Goal: Check status: Check status

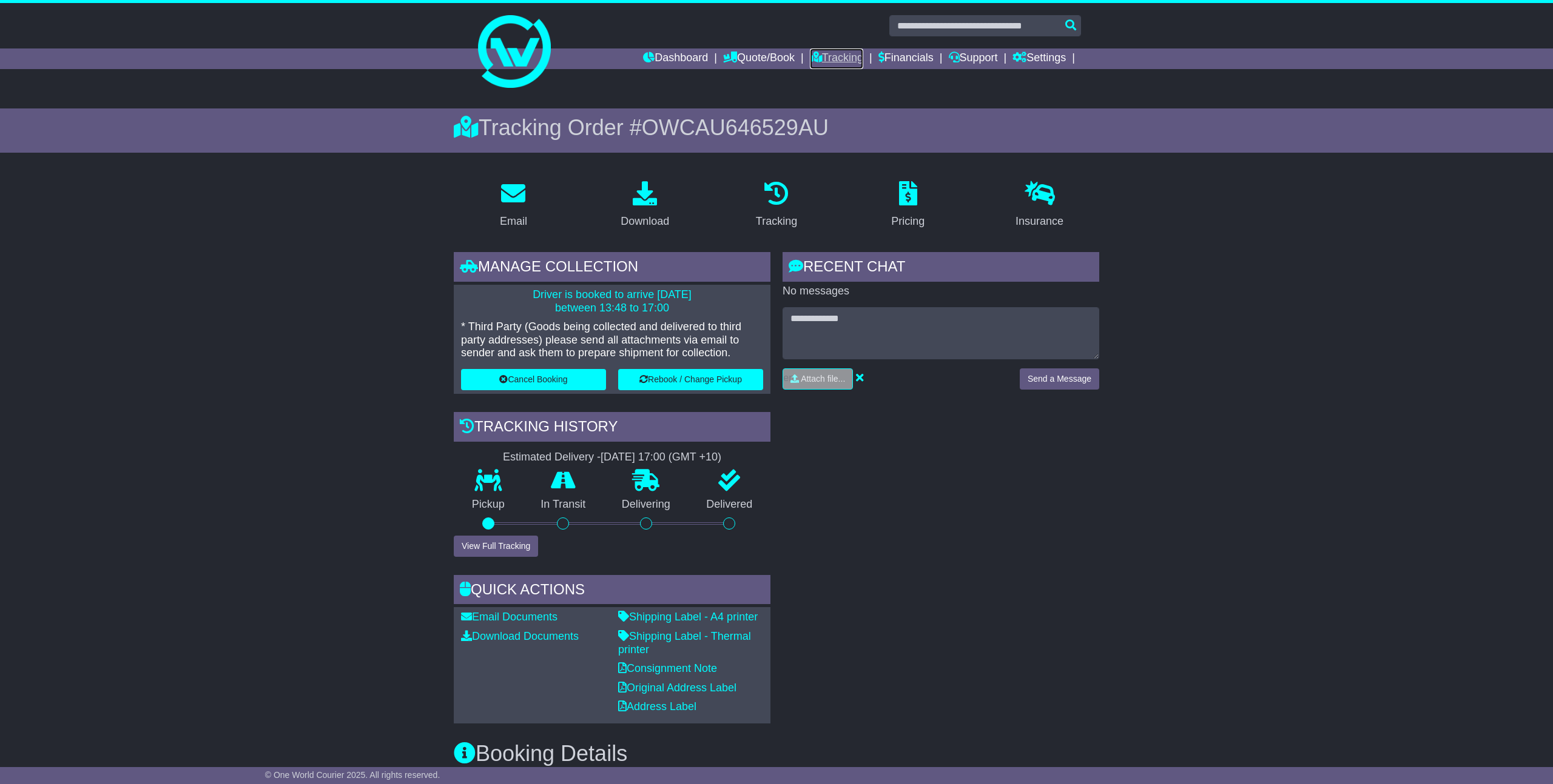
click at [832, 54] on link "Tracking" at bounding box center [836, 59] width 53 height 20
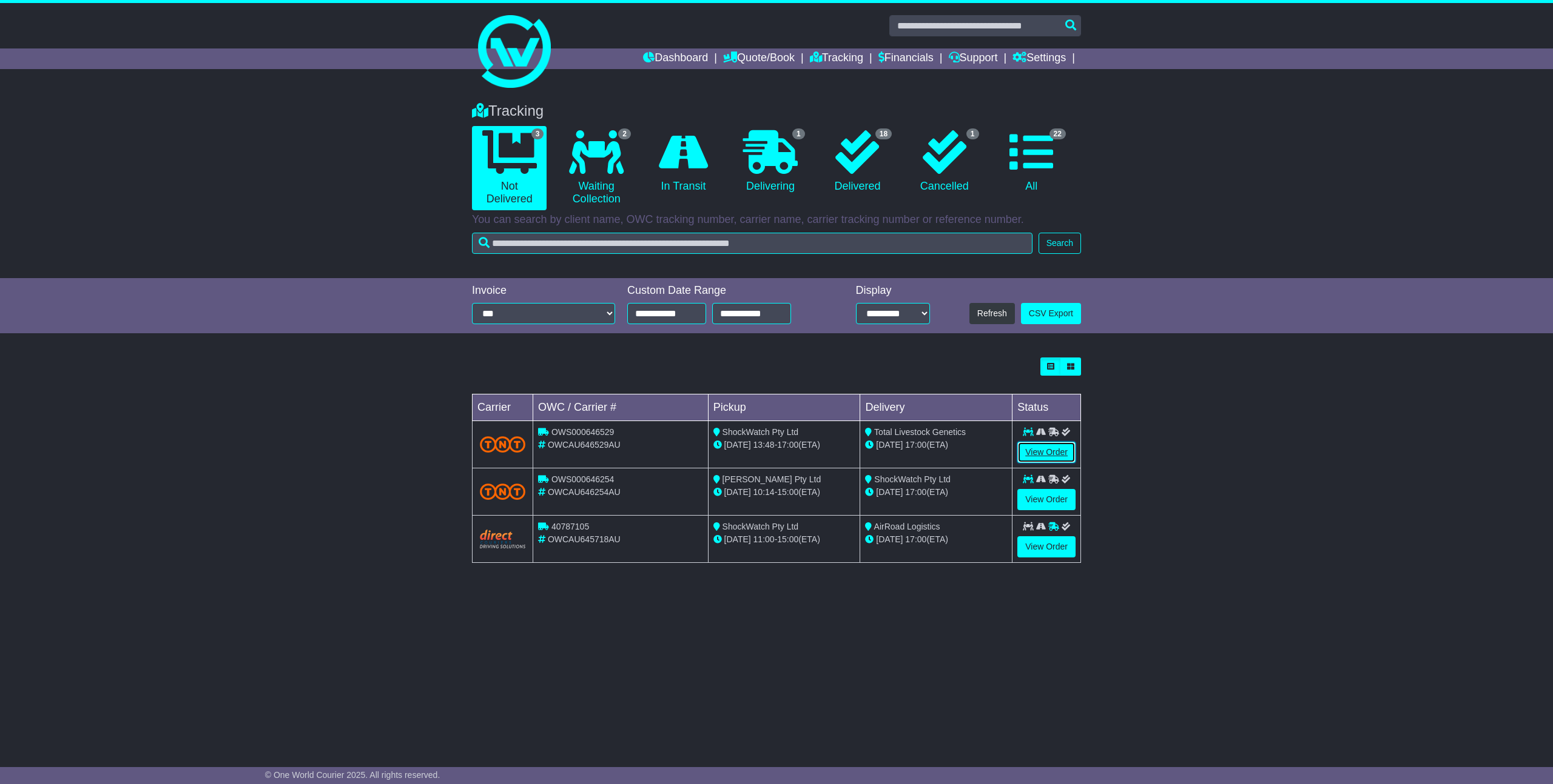
click at [1031, 452] on link "View Order" at bounding box center [1046, 452] width 58 height 21
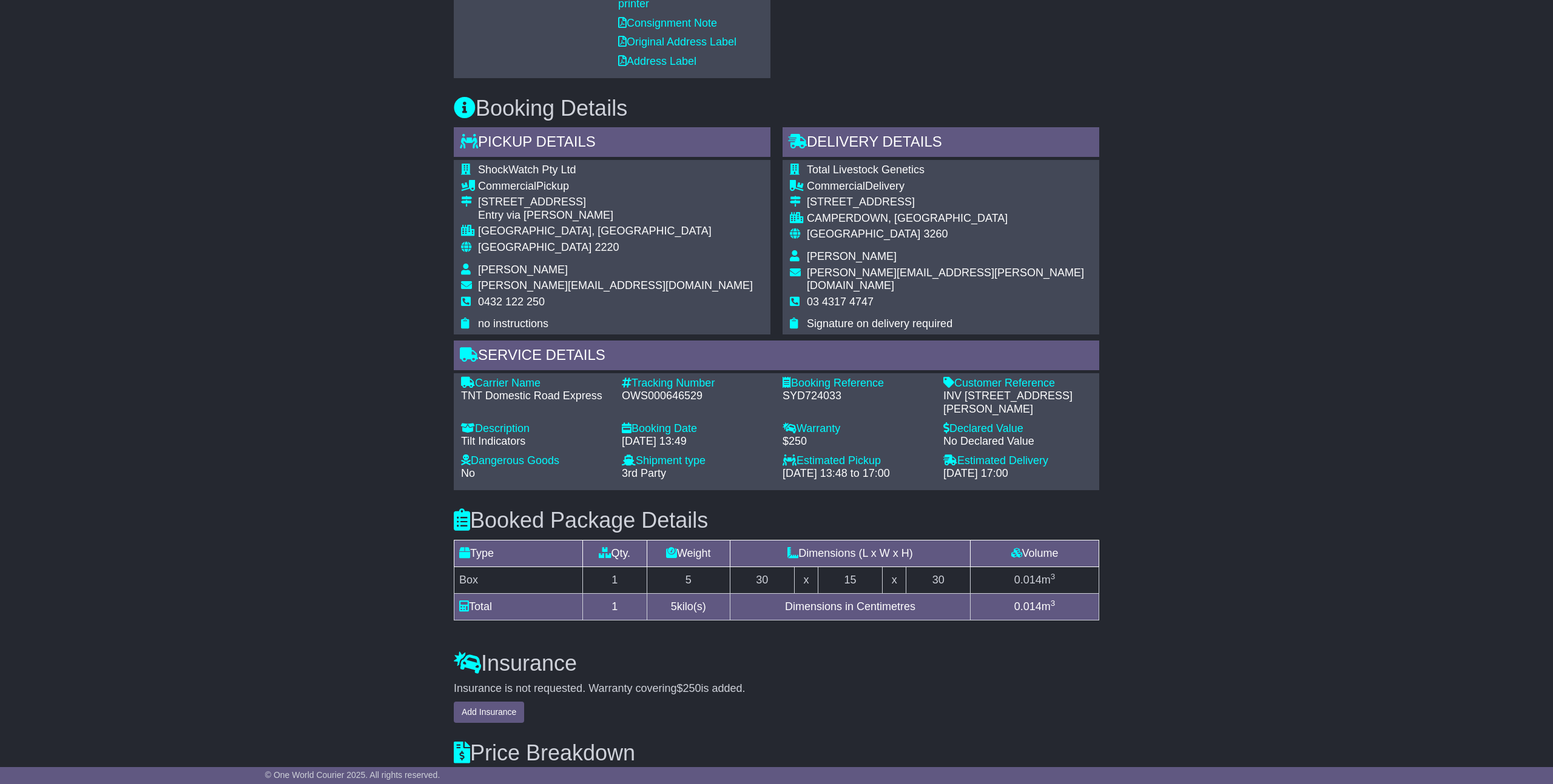
scroll to position [692, 0]
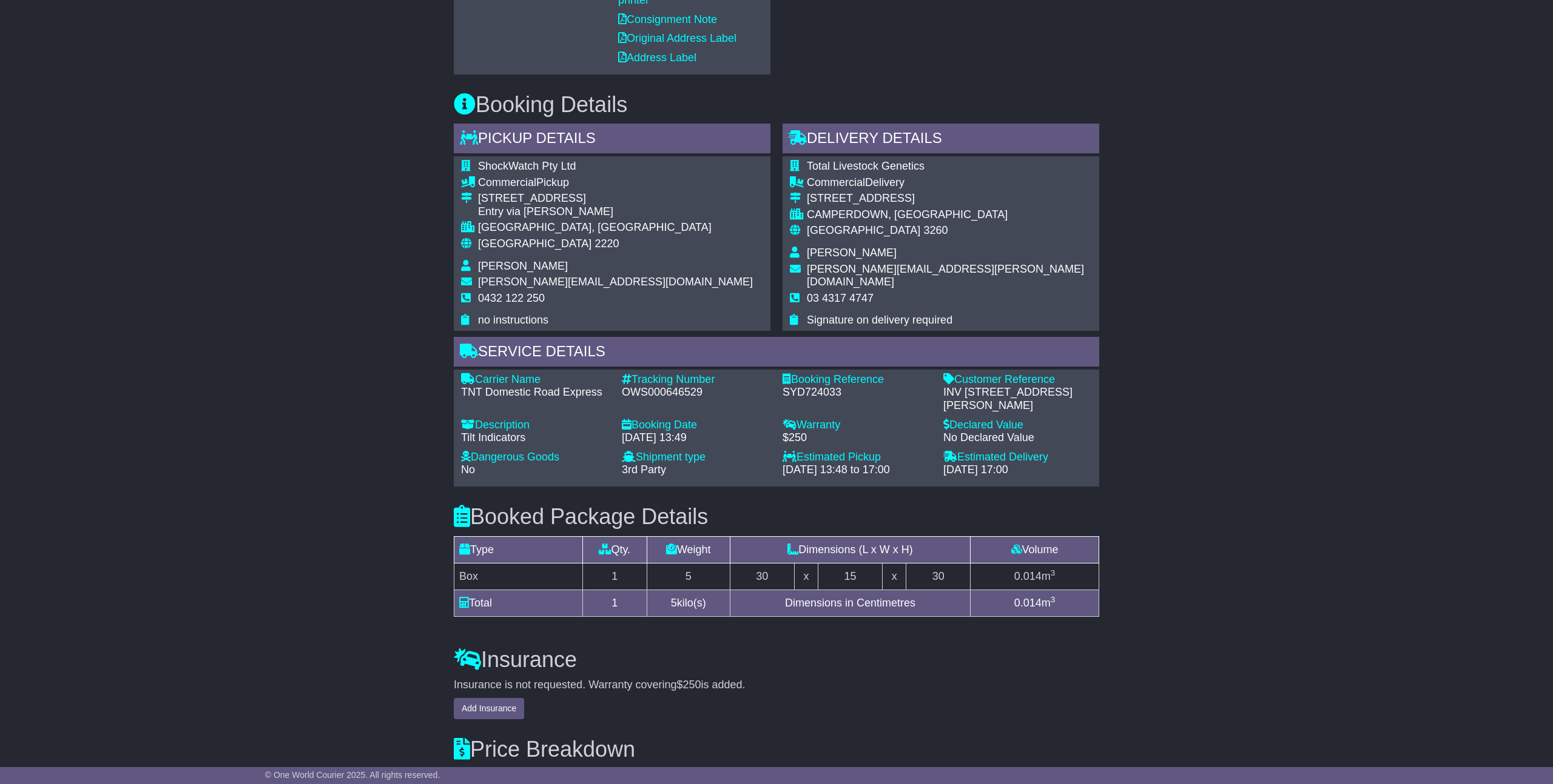
click at [661, 393] on div "OWS000646529" at bounding box center [696, 393] width 149 height 13
copy div "OWS000646529"
